Goal: Transaction & Acquisition: Download file/media

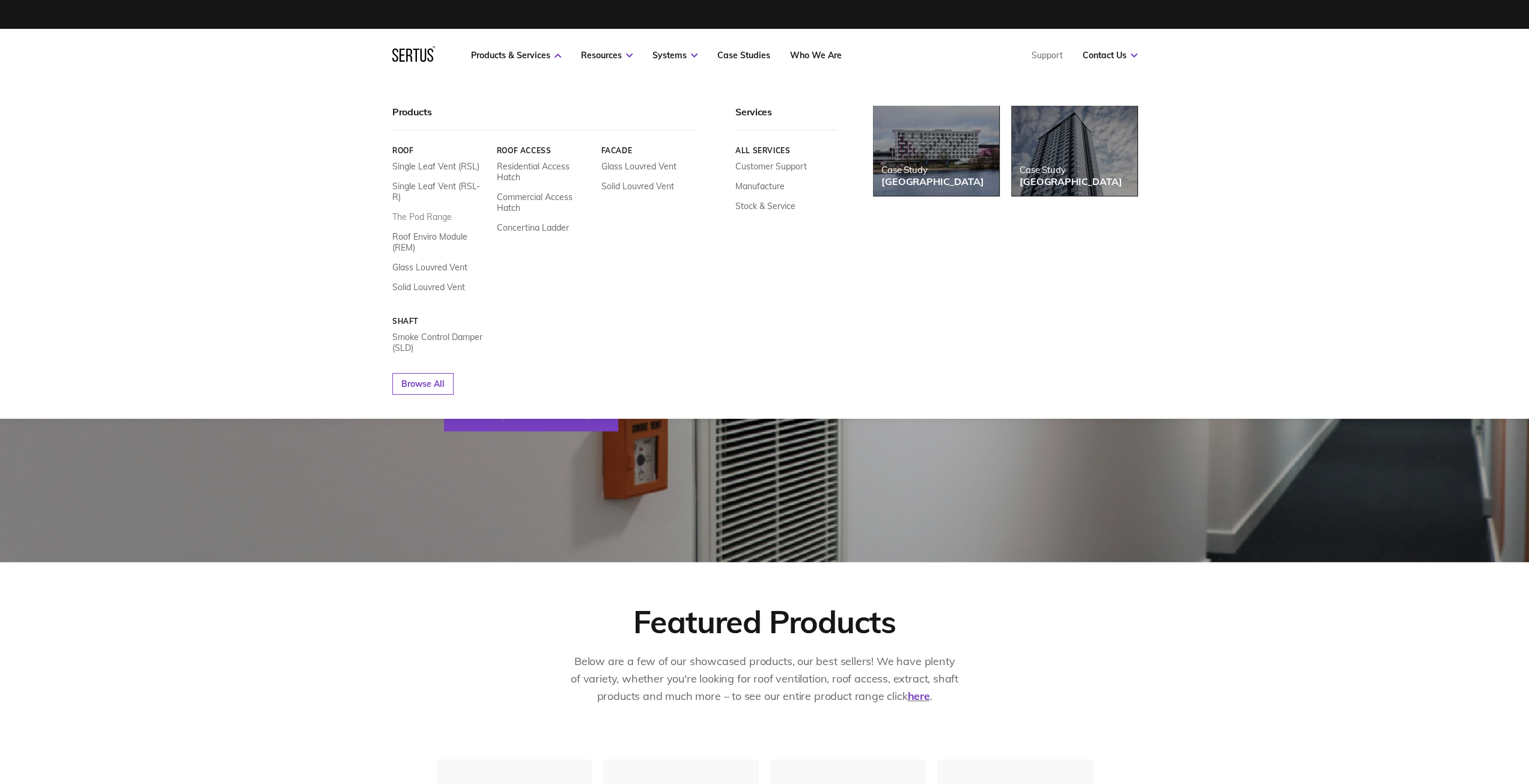
click at [445, 212] on link "The Pod Range" at bounding box center [422, 217] width 59 height 11
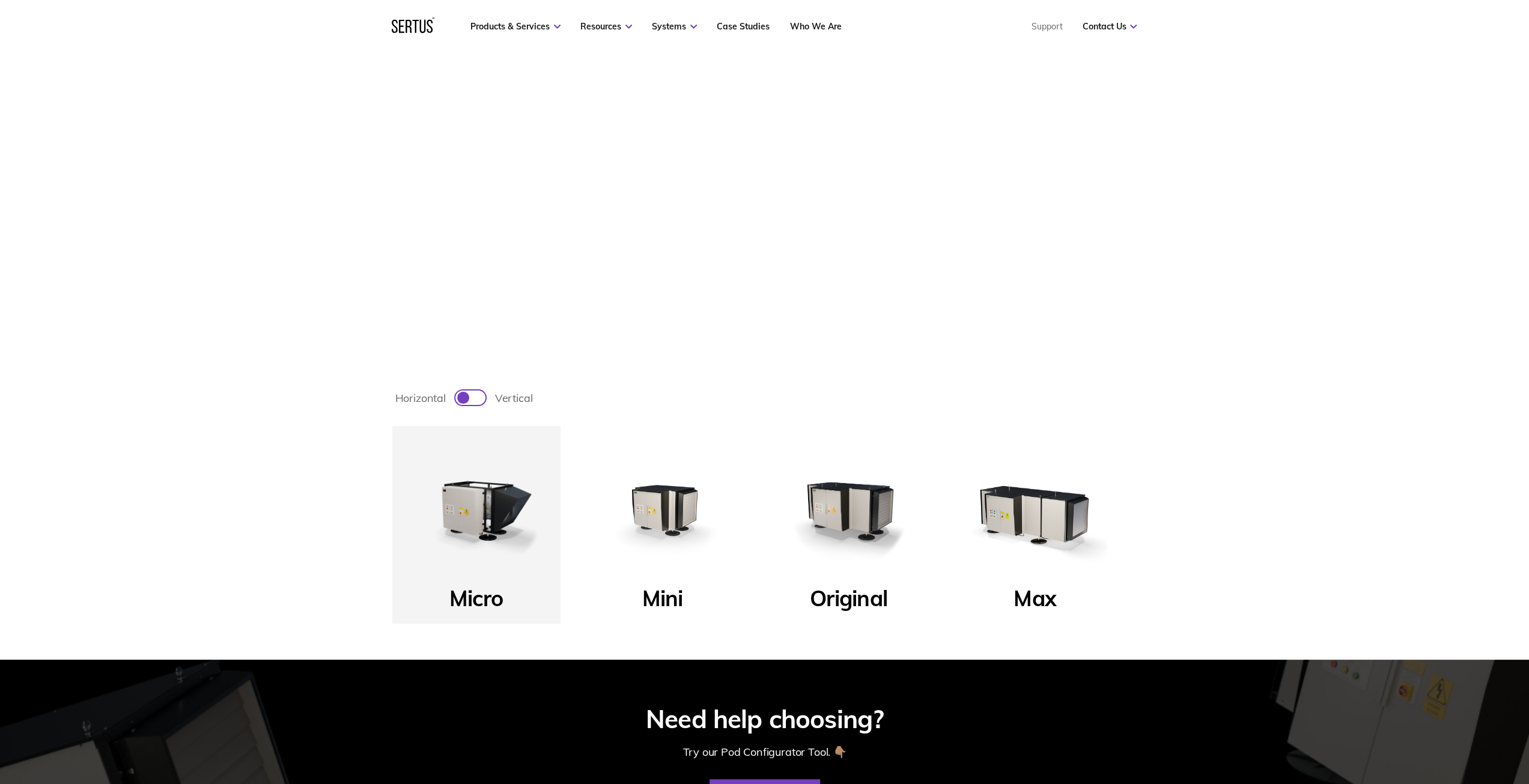
scroll to position [465, 0]
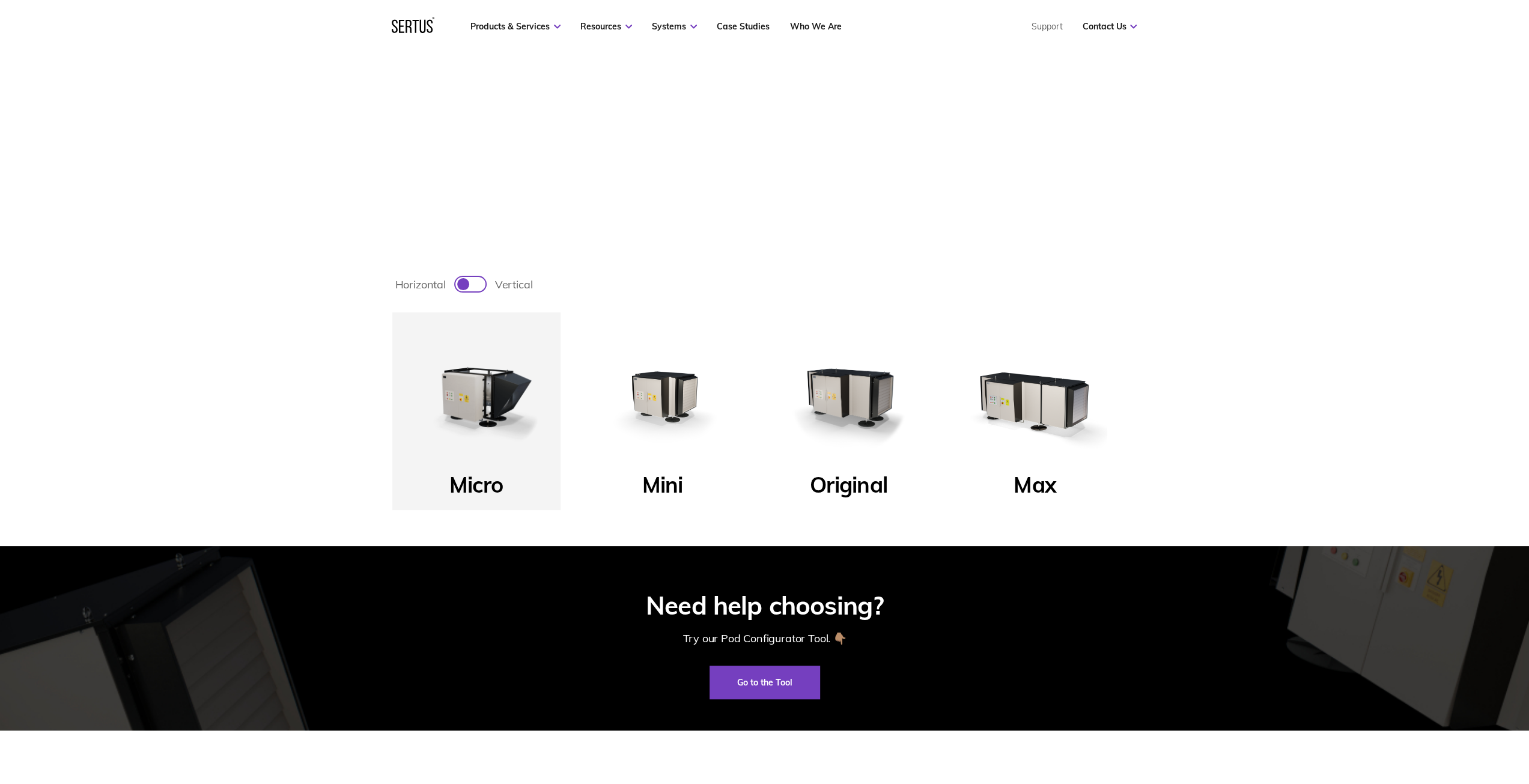
click at [852, 409] on img at bounding box center [849, 396] width 144 height 144
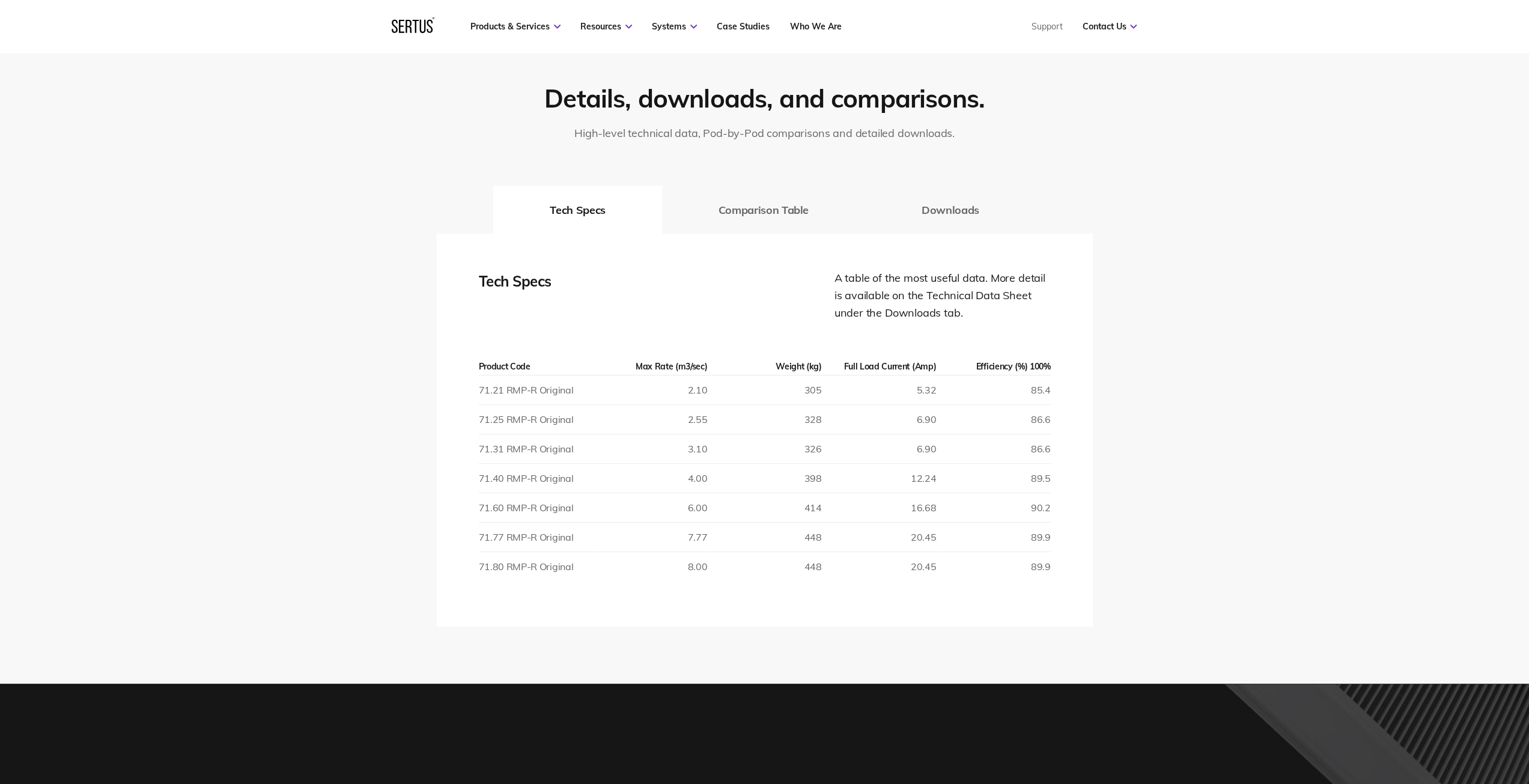
scroll to position [2147, 0]
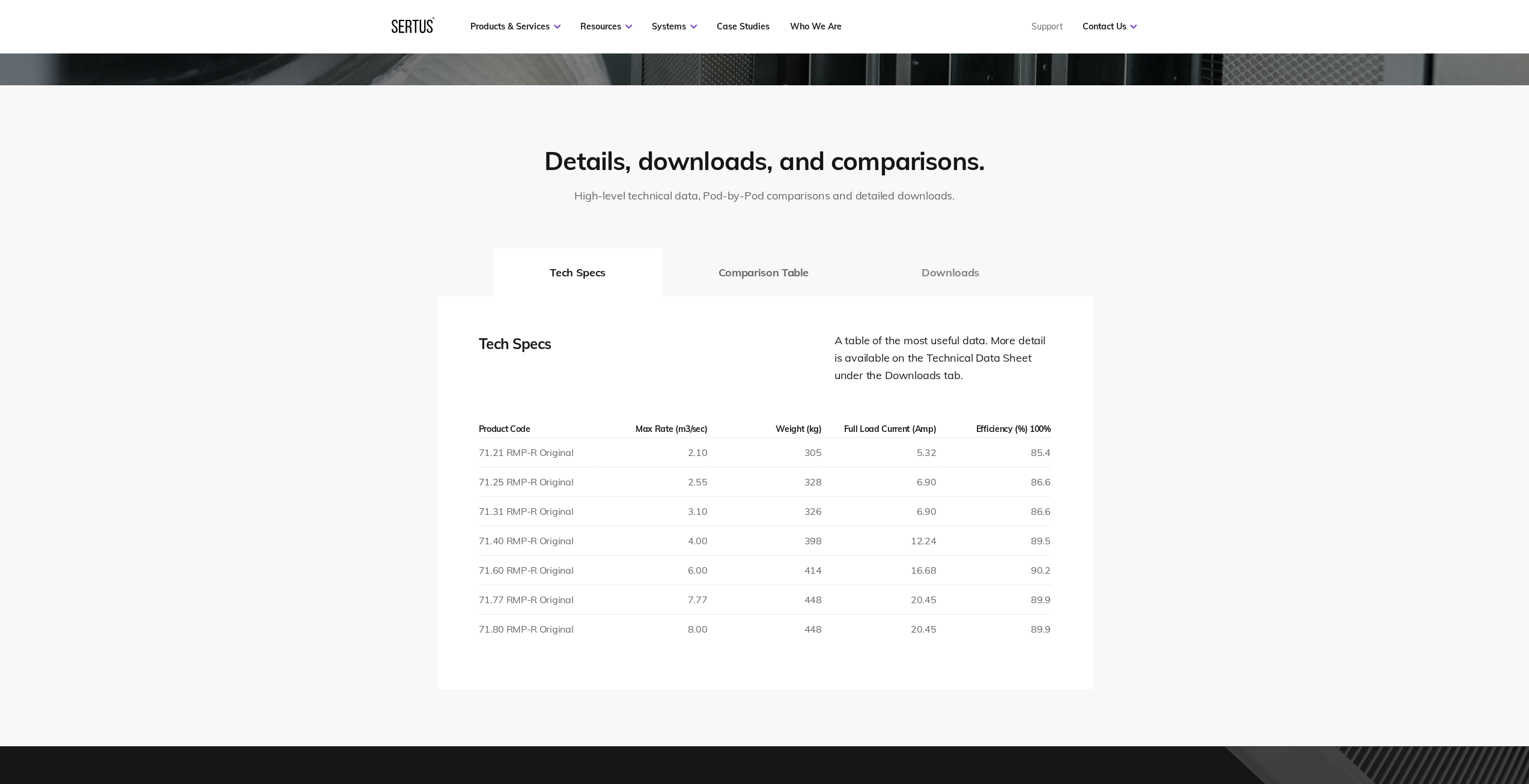
click at [928, 275] on button "Downloads" at bounding box center [950, 272] width 171 height 48
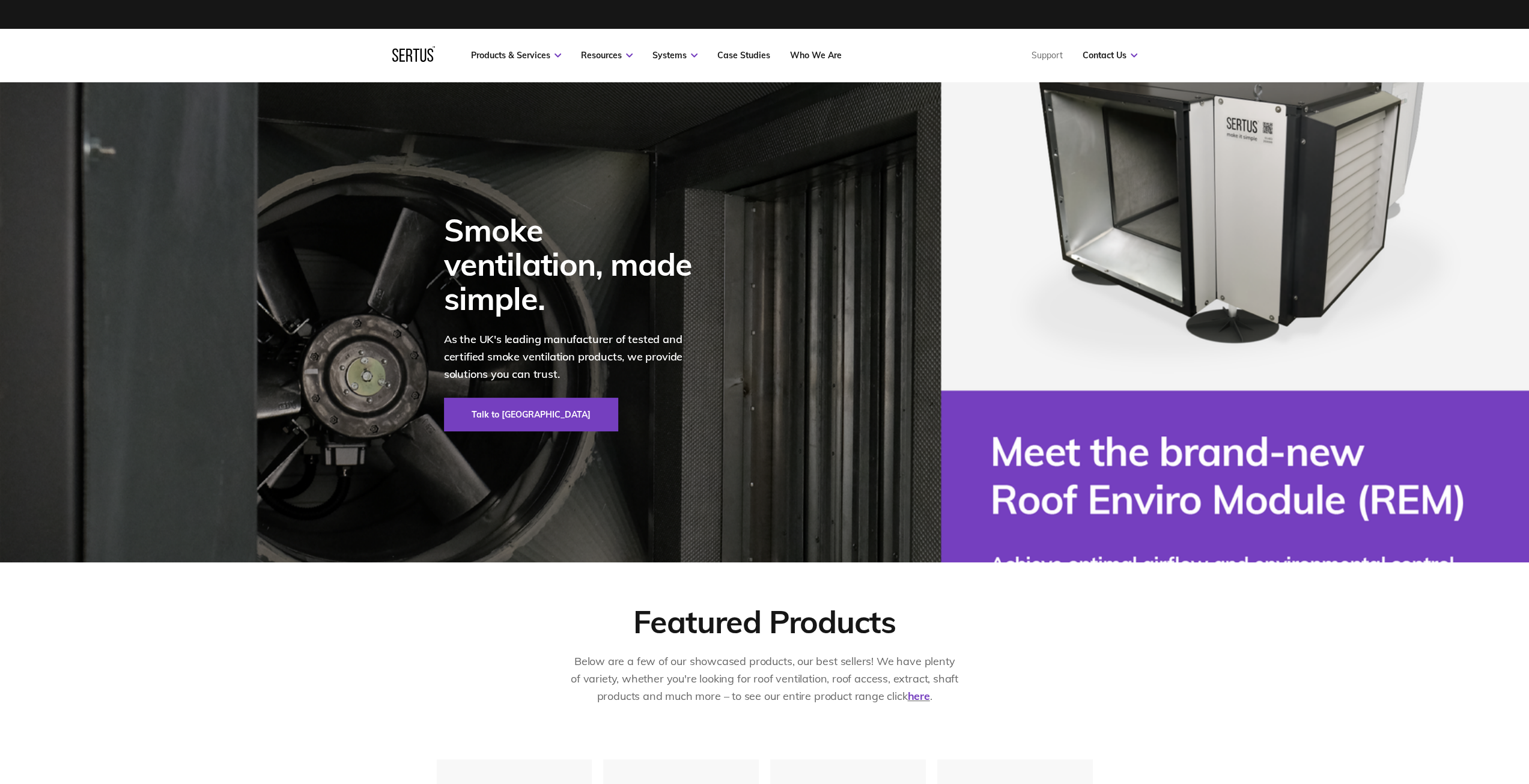
drag, startPoint x: 797, startPoint y: 263, endPoint x: 802, endPoint y: 176, distance: 87.1
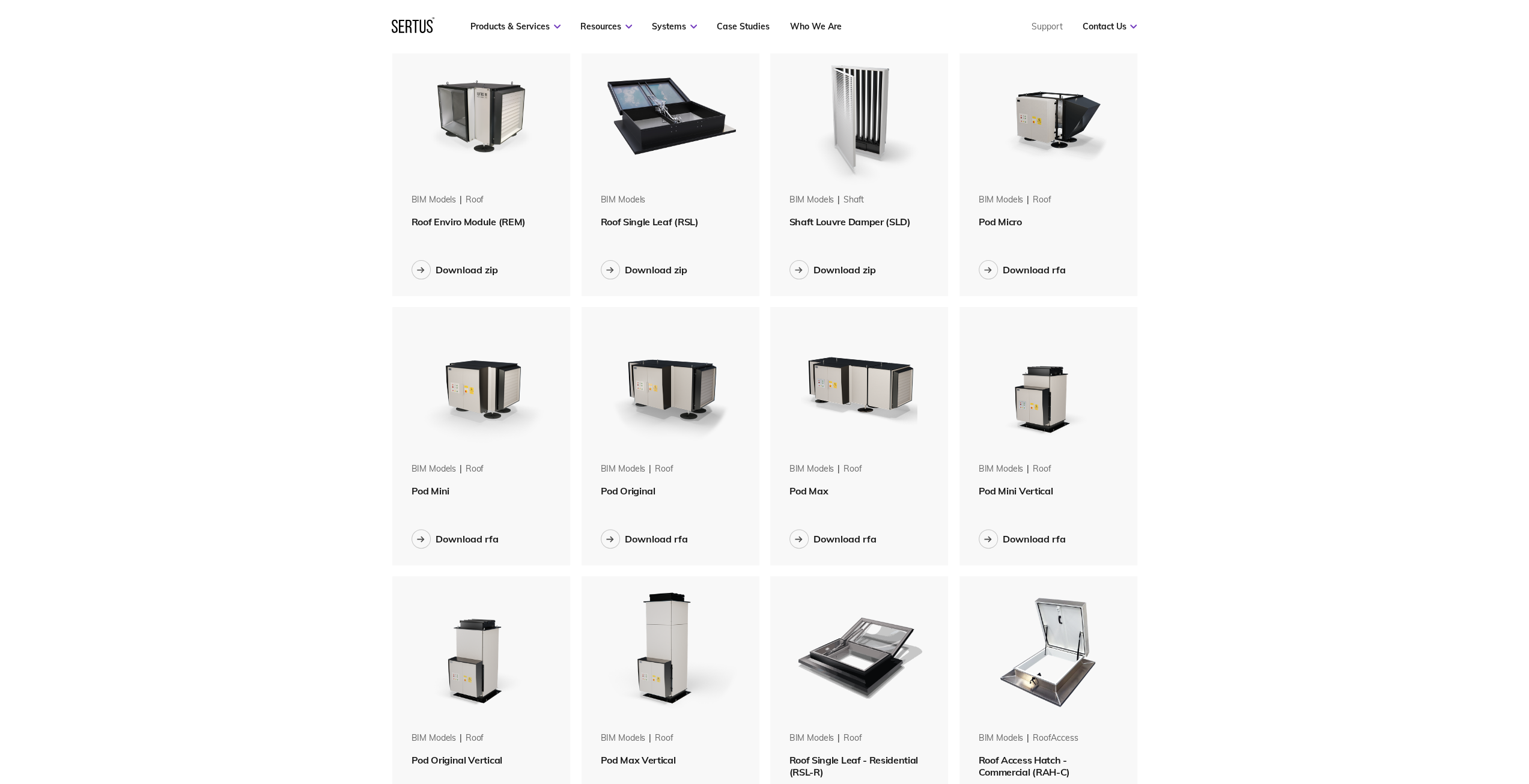
scroll to position [120, 0]
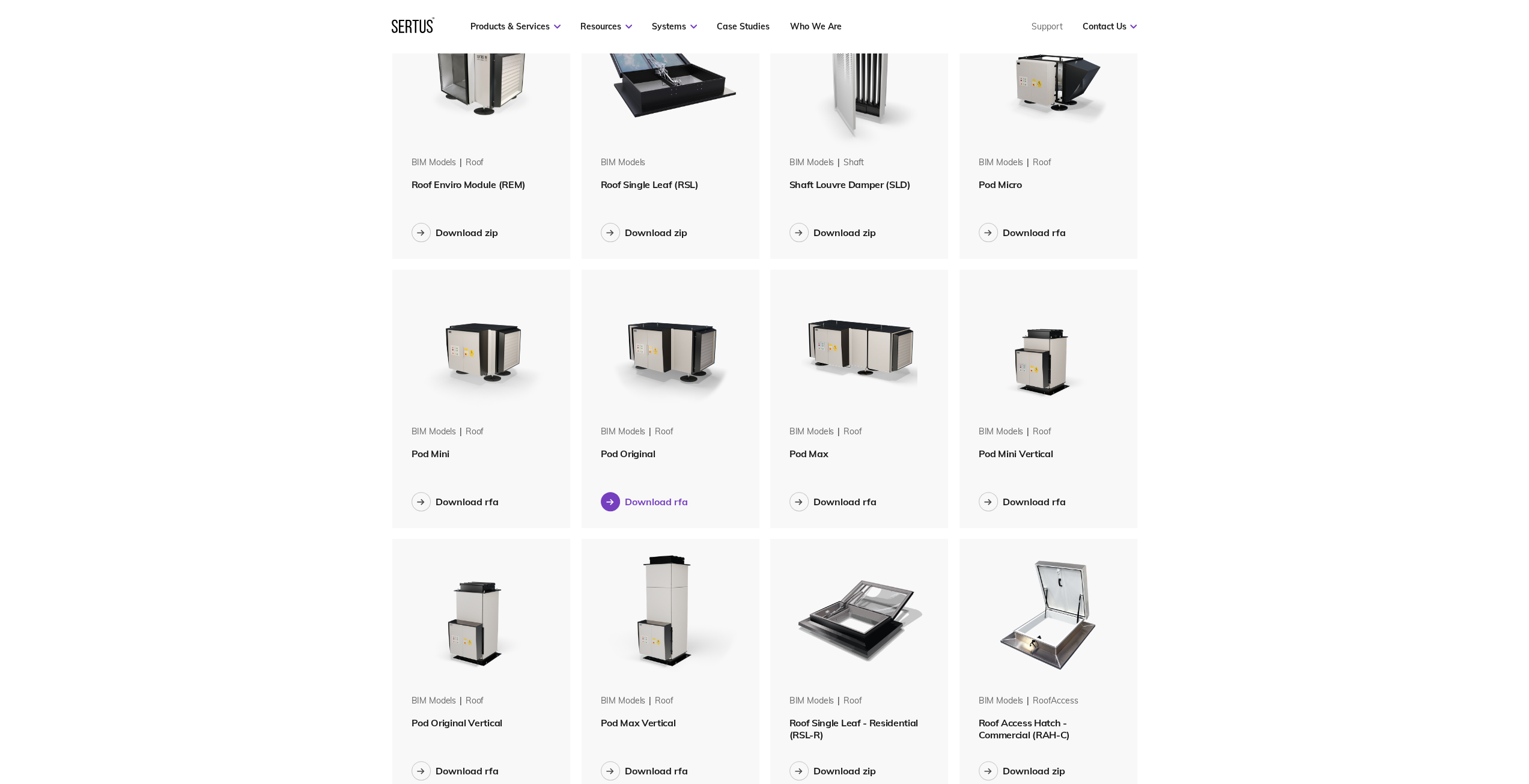
click at [609, 503] on icon at bounding box center [610, 502] width 8 height 6
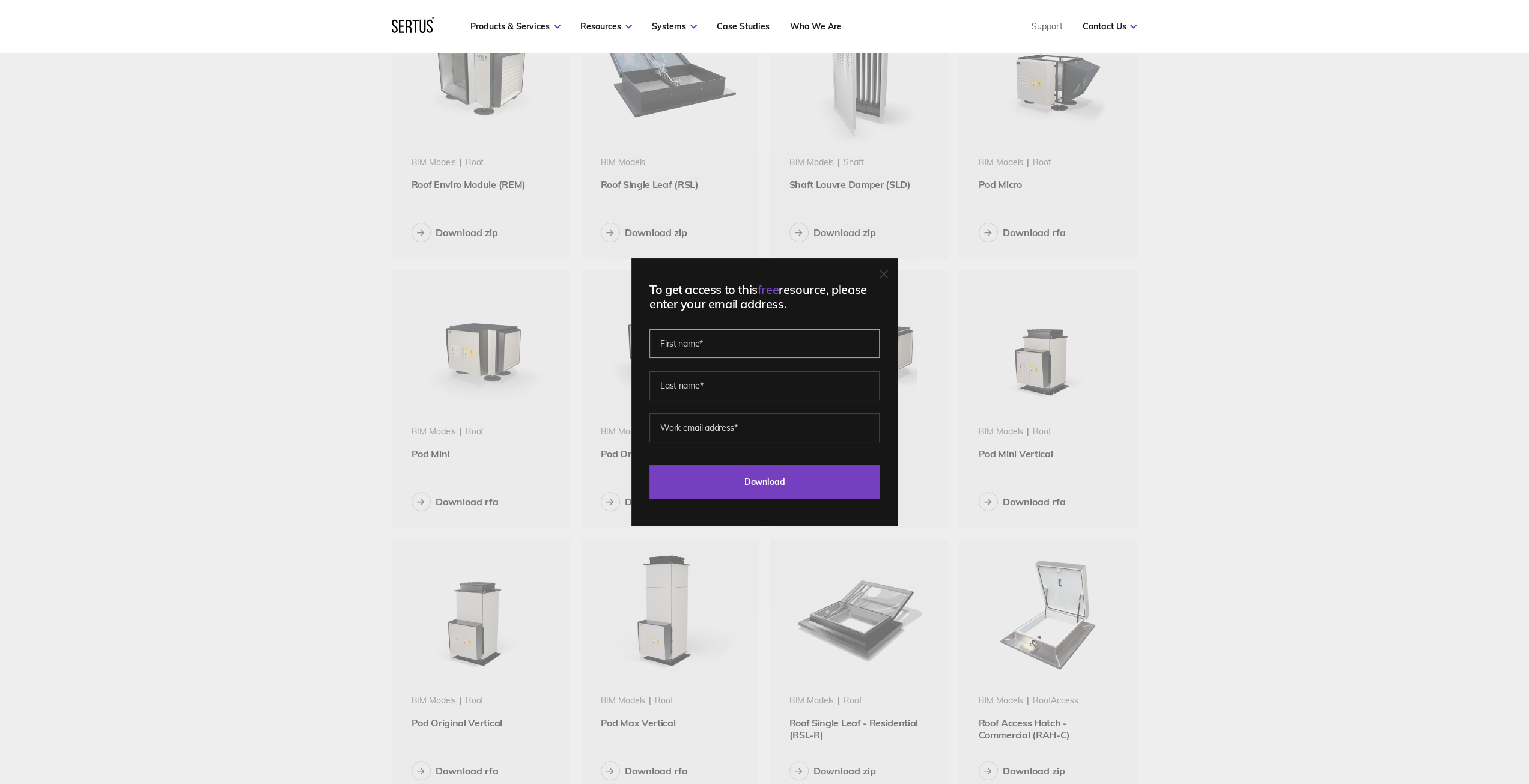
click at [696, 346] on input "text" at bounding box center [764, 344] width 230 height 29
type input "TROY"
type input "DYALL"
type input "TROY@TOTALDESIGN.SOLUTIONS"
click at [775, 485] on input "Download" at bounding box center [764, 481] width 230 height 33
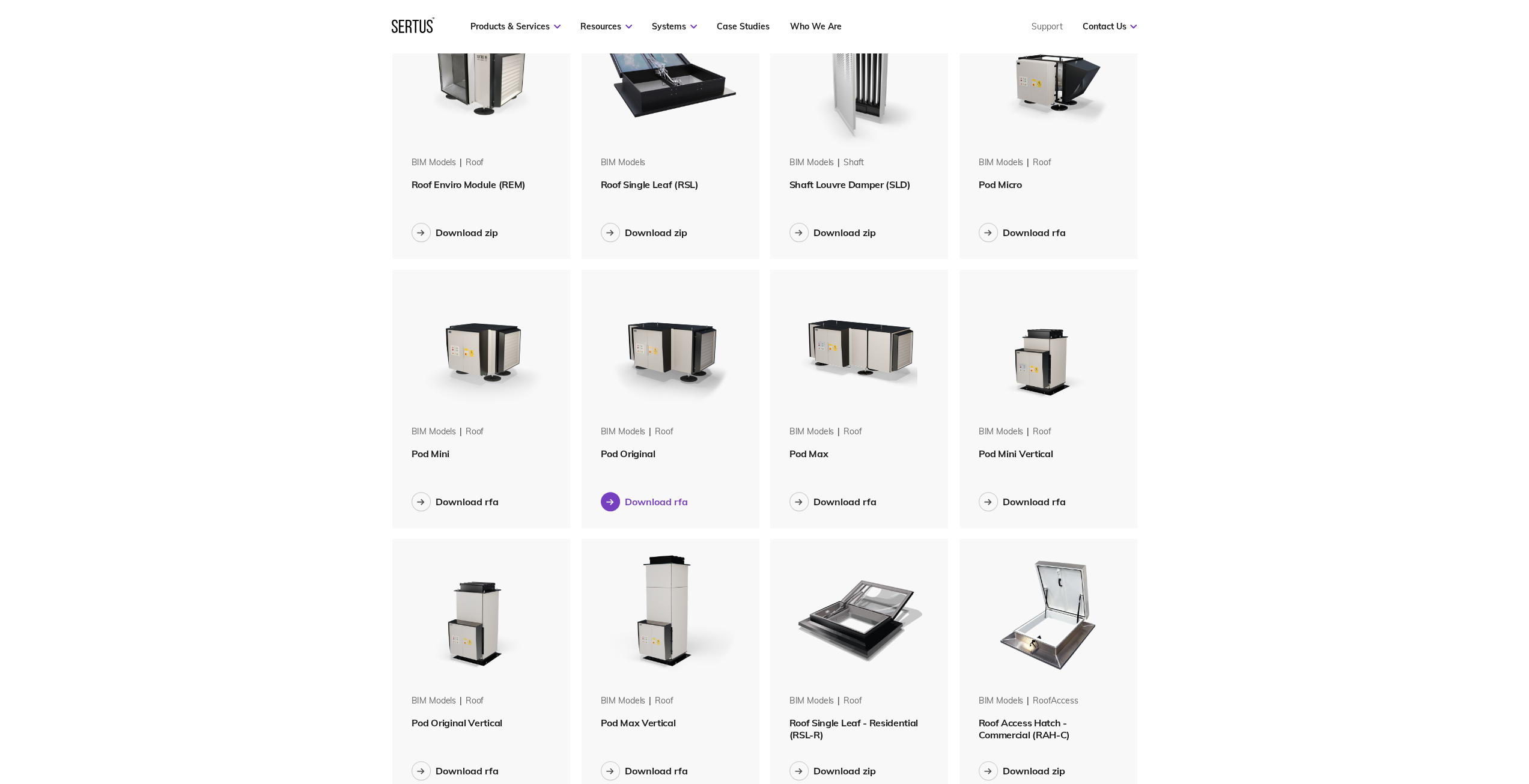
click at [650, 498] on div "Download rfa" at bounding box center [656, 501] width 63 height 12
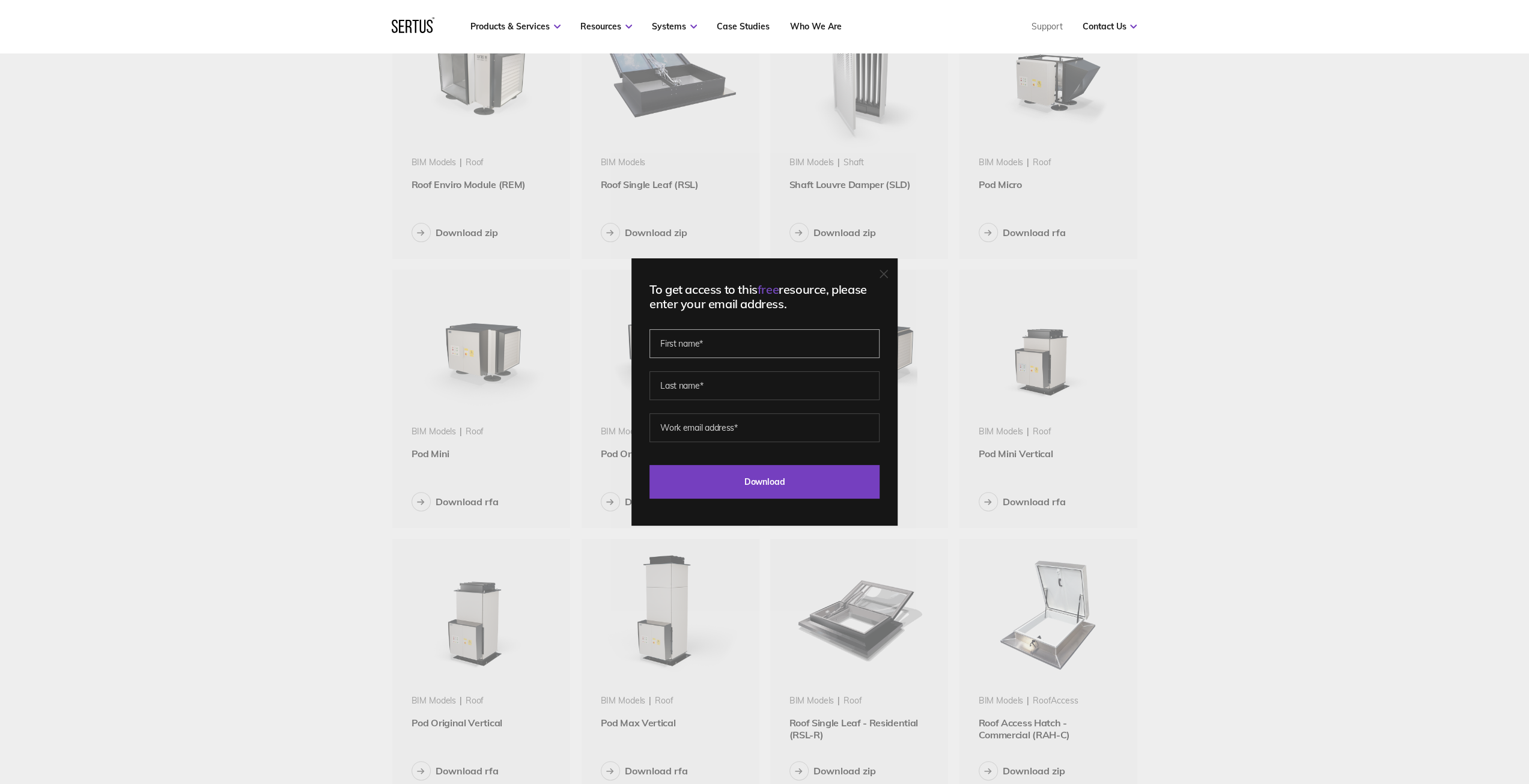
click at [725, 346] on input "text" at bounding box center [764, 344] width 230 height 29
type input "TROY"
type input "DYALL"
type input "TROY@TOTALDESIGN.SOLUTIONS"
